Goal: Information Seeking & Learning: Learn about a topic

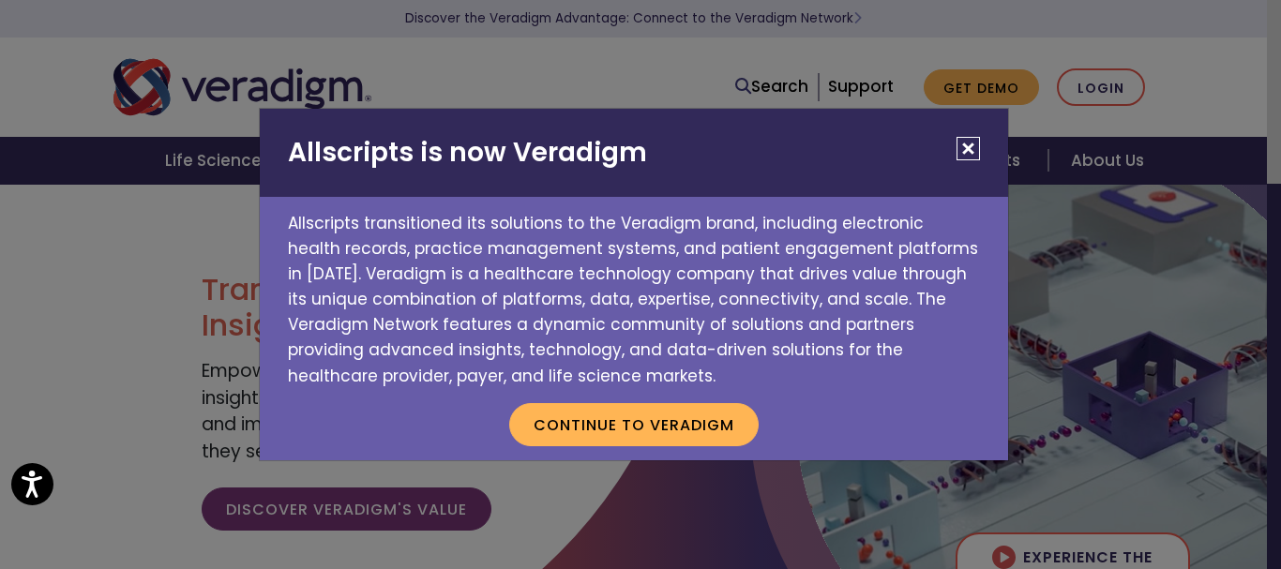
click at [959, 143] on button "Close" at bounding box center [968, 148] width 23 height 23
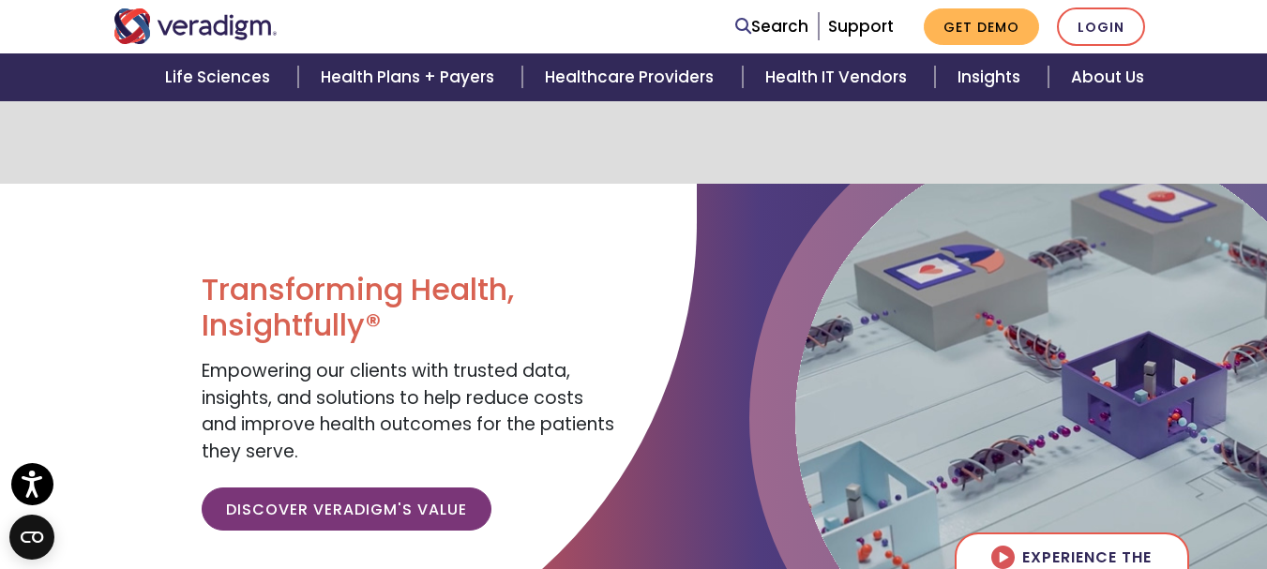
scroll to position [375, 0]
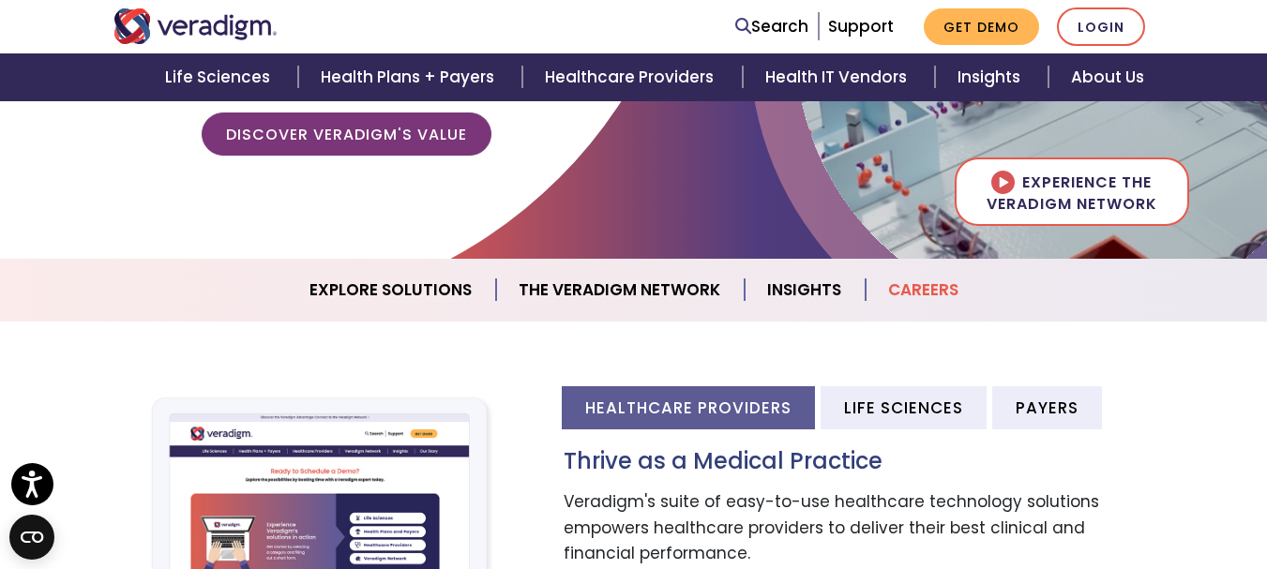
click at [919, 292] on link "Careers" at bounding box center [923, 290] width 115 height 48
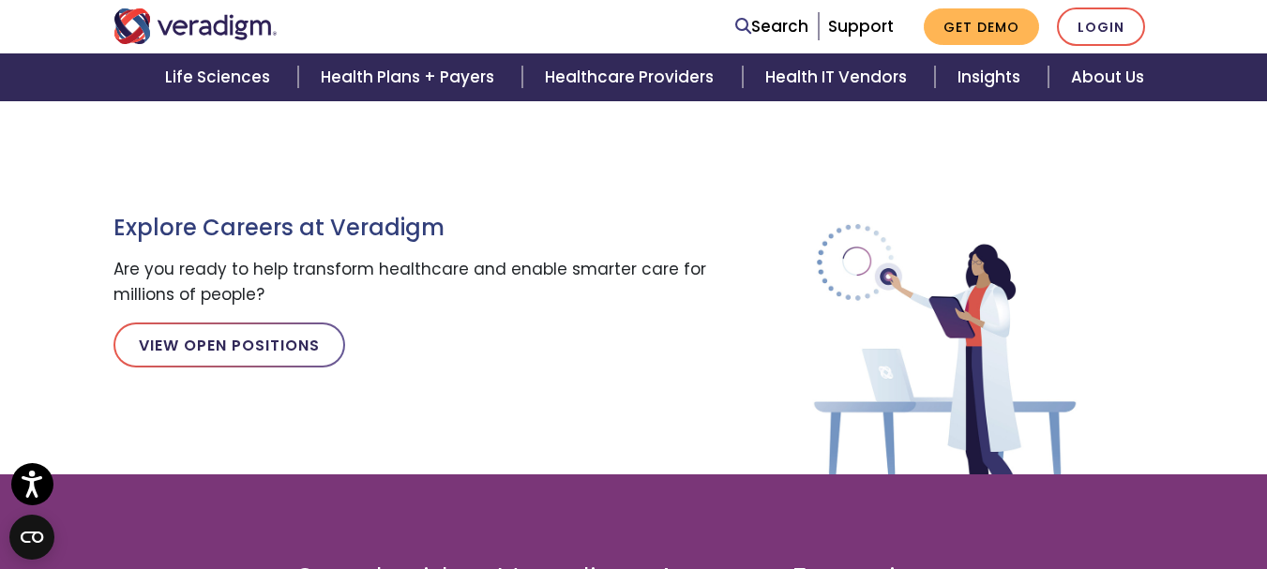
scroll to position [1850, 0]
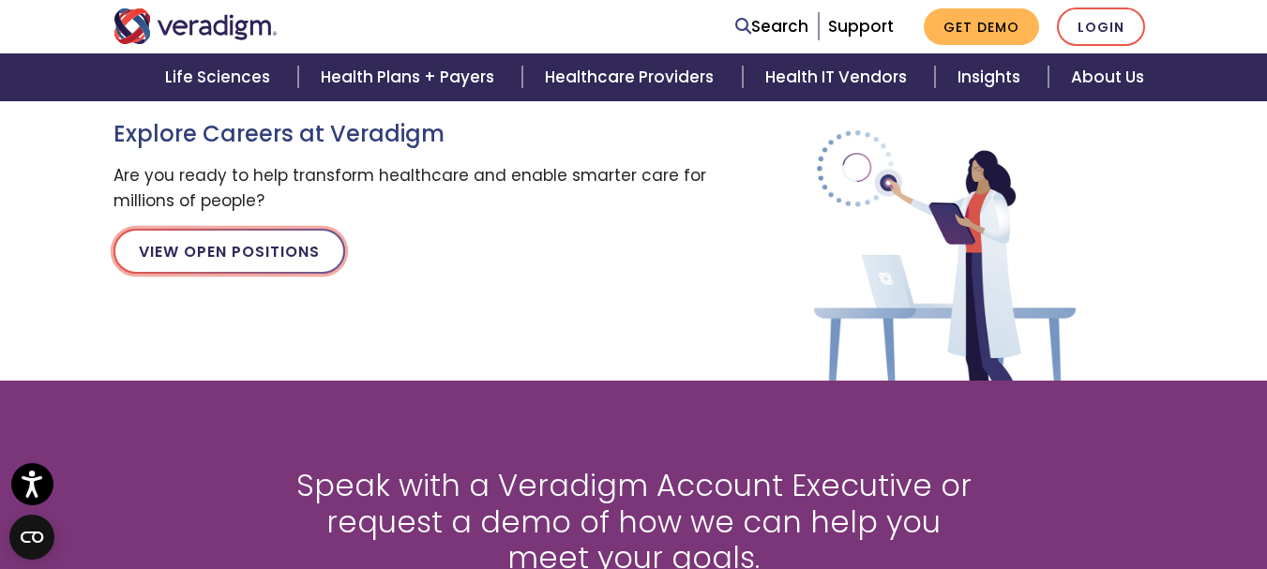
click at [213, 260] on link "View Open Positions" at bounding box center [230, 251] width 232 height 45
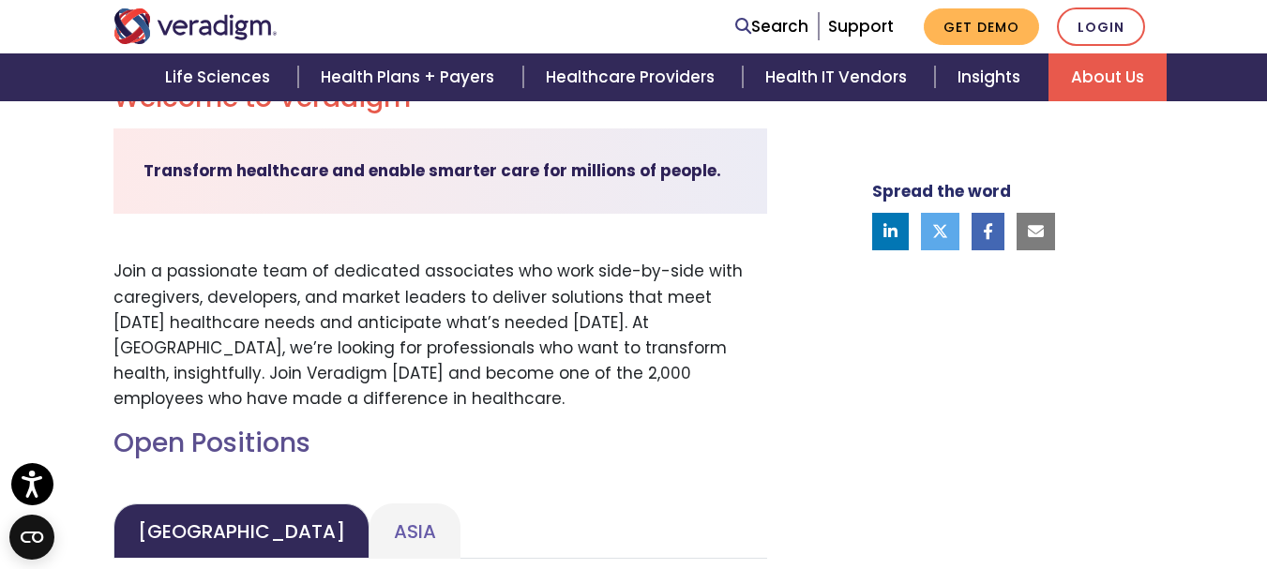
scroll to position [844, 0]
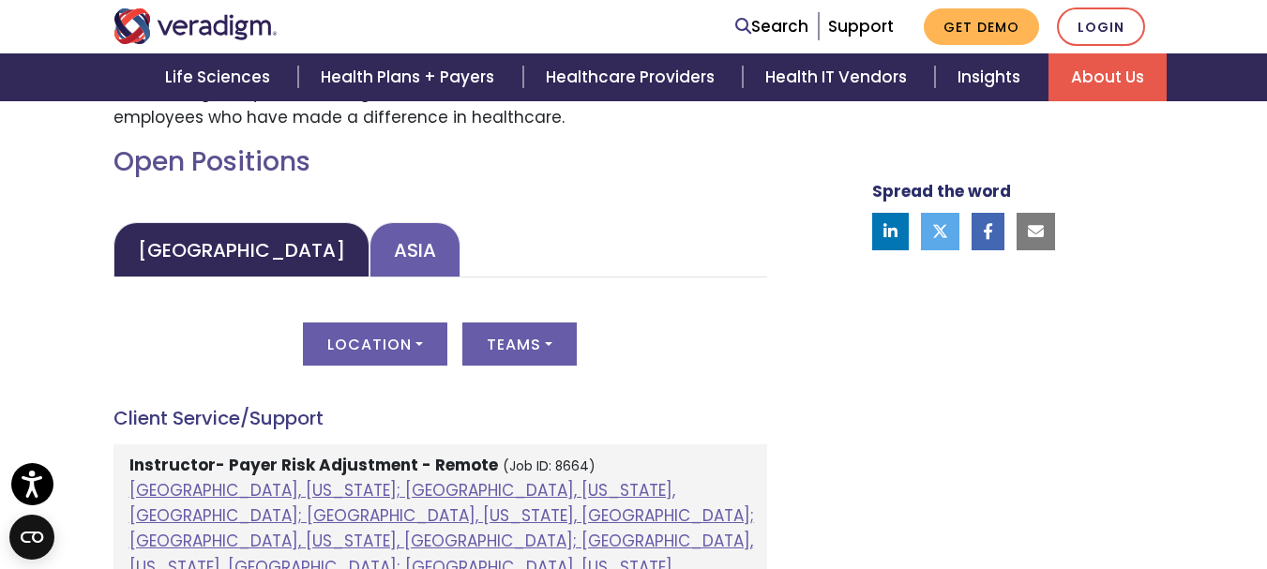
click at [370, 259] on link "Asia" at bounding box center [415, 249] width 91 height 55
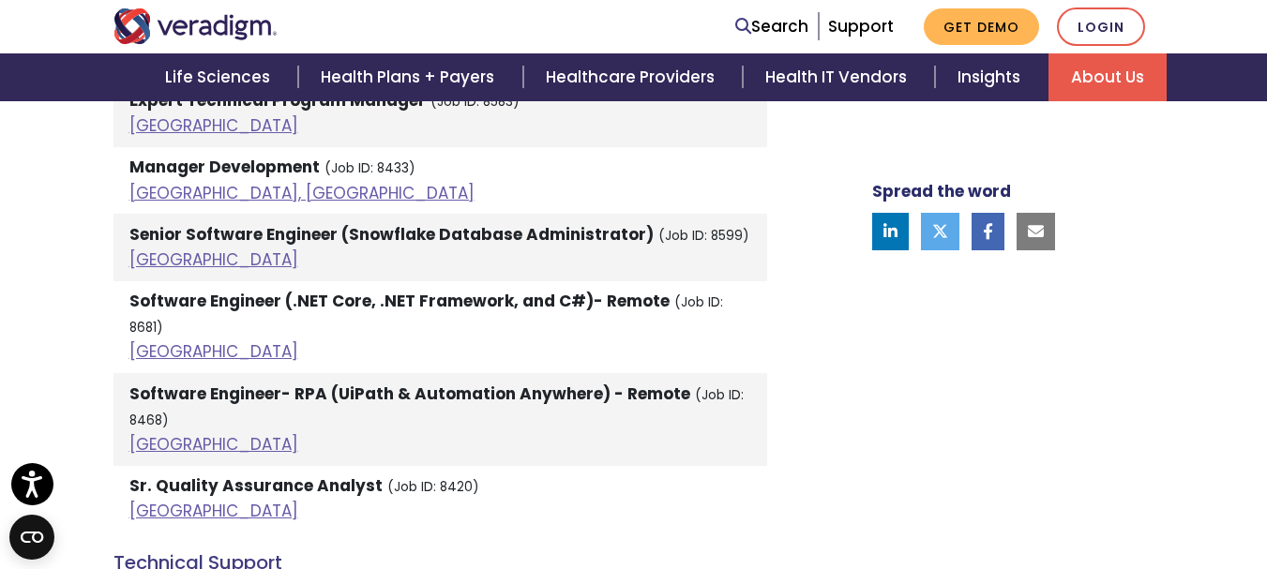
scroll to position [4503, 0]
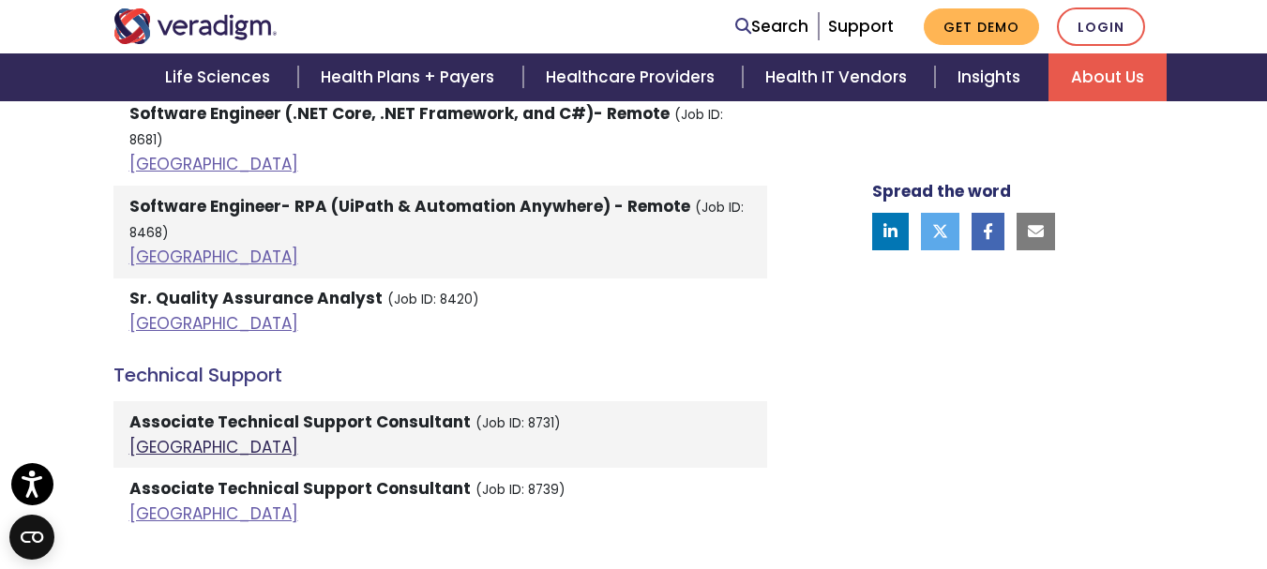
click at [139, 436] on link "[GEOGRAPHIC_DATA]" at bounding box center [213, 447] width 169 height 23
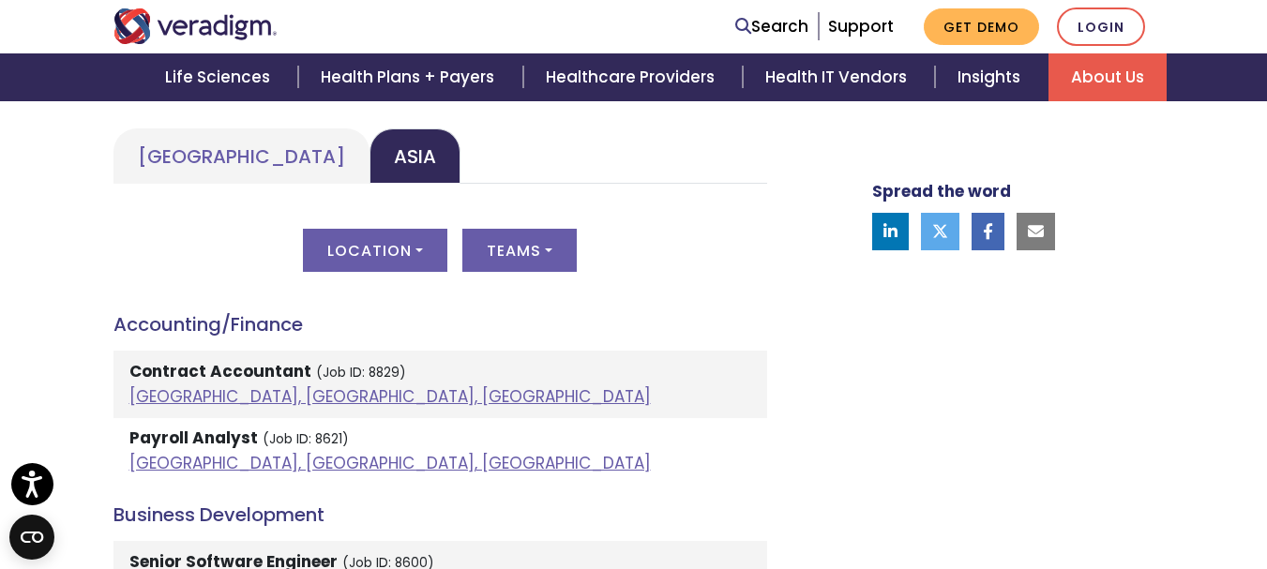
scroll to position [1126, 0]
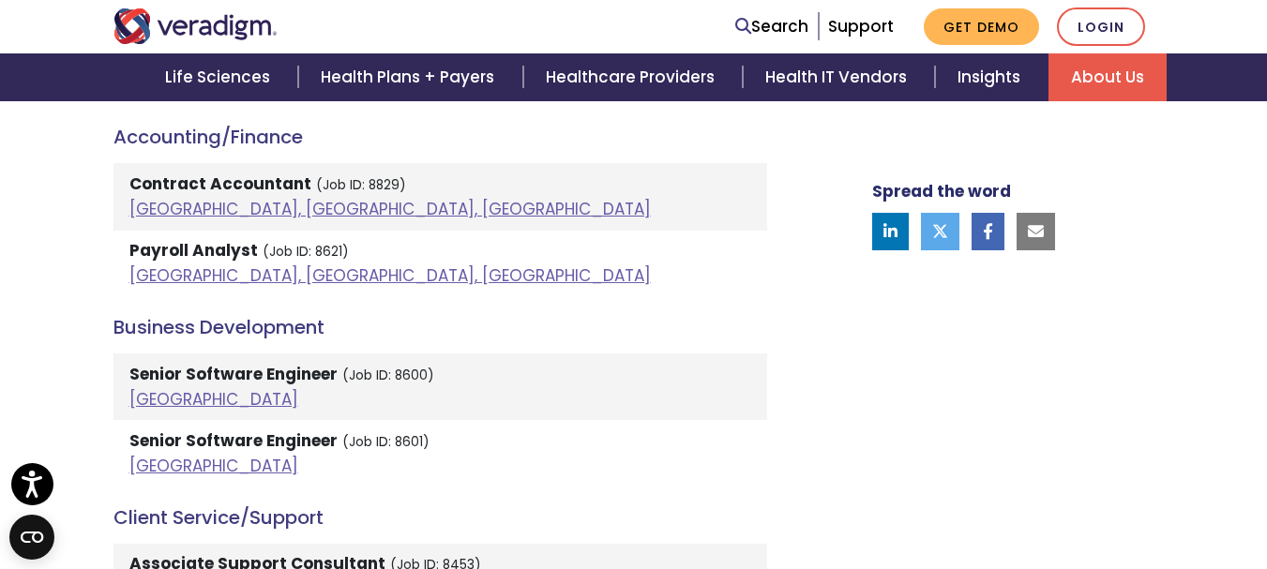
click at [189, 250] on strong "Payroll Analyst" at bounding box center [193, 250] width 129 height 23
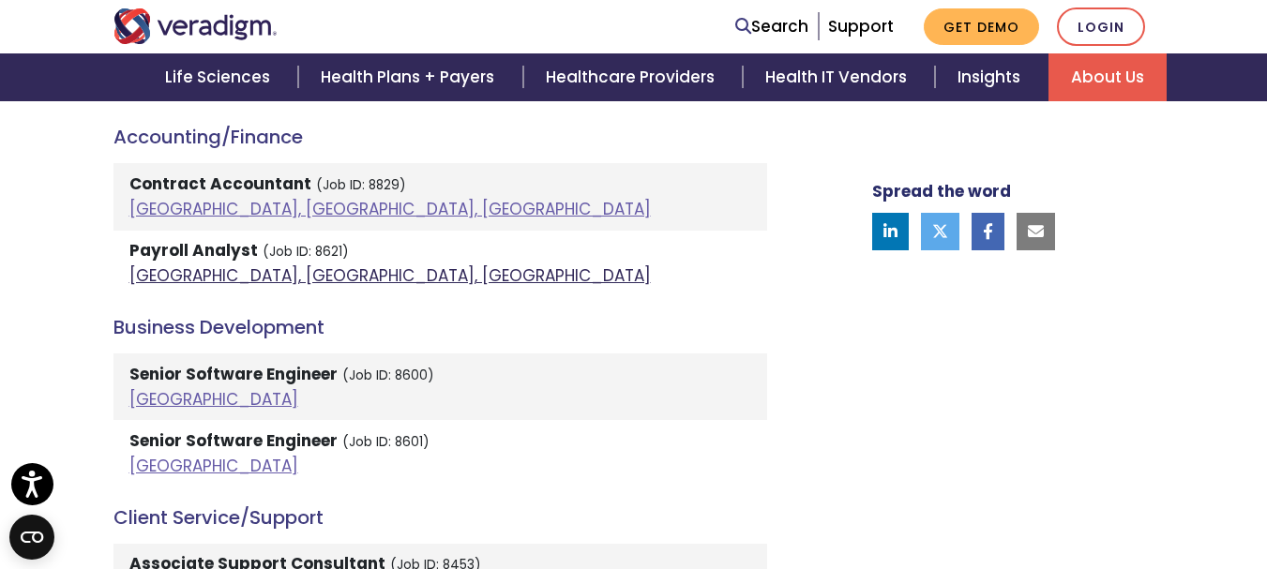
click at [158, 276] on link "[GEOGRAPHIC_DATA], [GEOGRAPHIC_DATA], [GEOGRAPHIC_DATA]" at bounding box center [390, 276] width 522 height 23
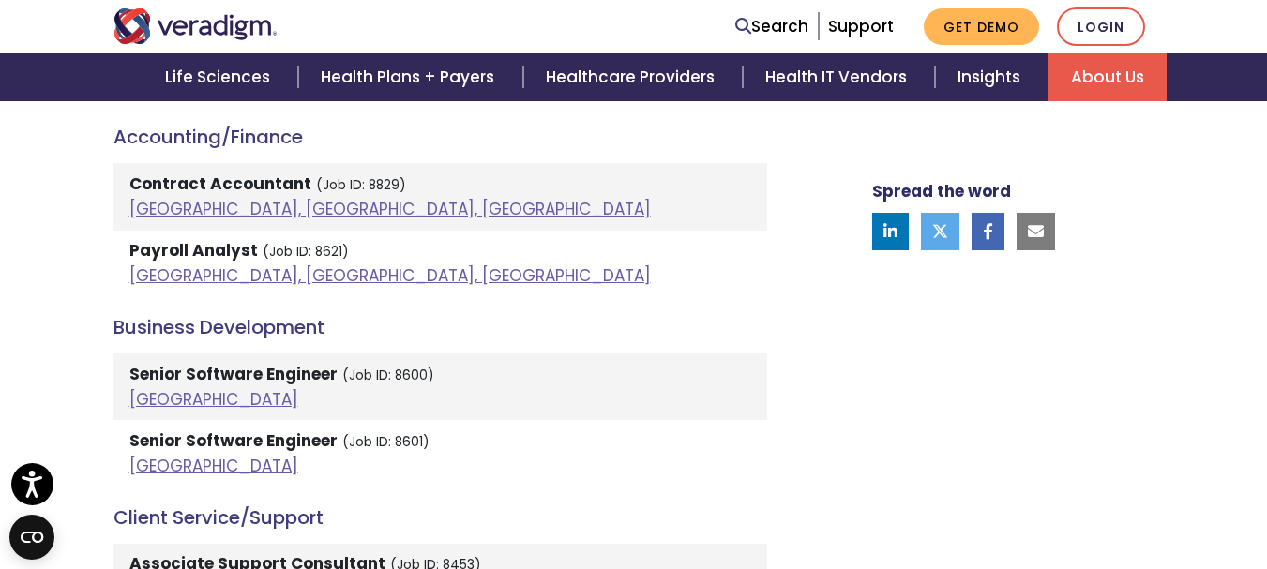
scroll to position [1407, 0]
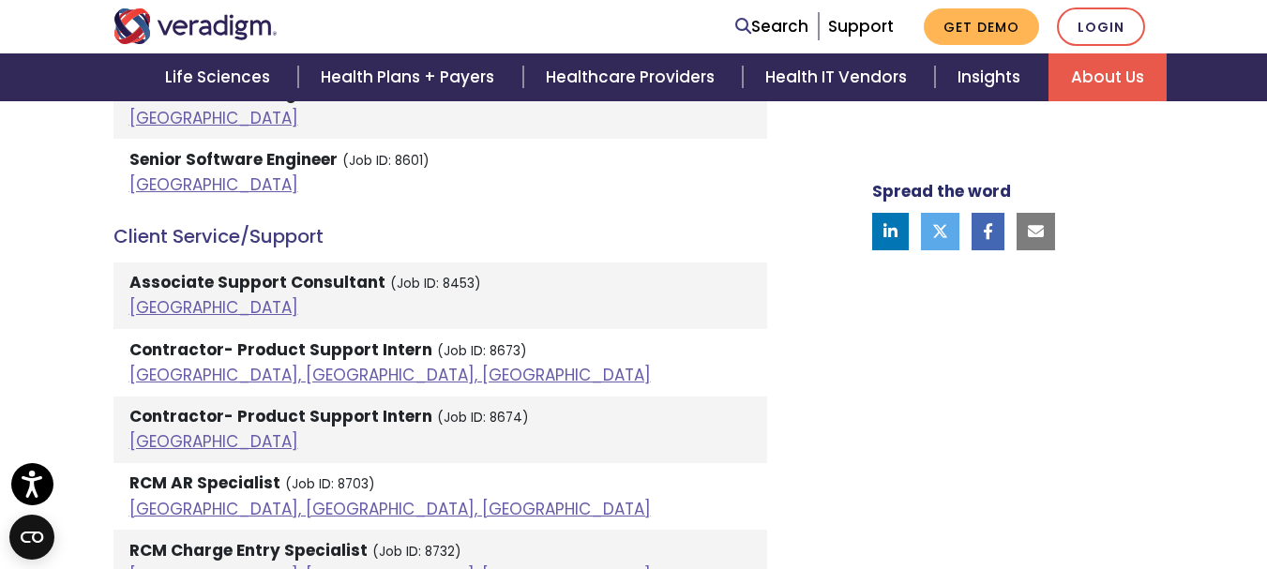
click at [170, 280] on strong "Associate Support Consultant" at bounding box center [257, 282] width 256 height 23
click at [145, 308] on link "[GEOGRAPHIC_DATA]" at bounding box center [213, 307] width 169 height 23
